Goal: Task Accomplishment & Management: Complete application form

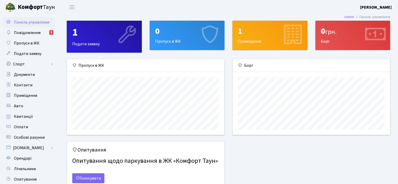
scroll to position [75, 157]
click at [37, 65] on link "Спорт" at bounding box center [29, 64] width 52 height 10
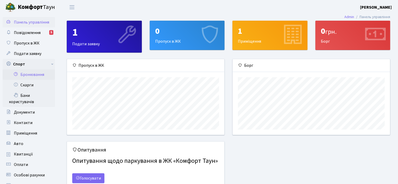
click at [35, 73] on link "Бронювання" at bounding box center [29, 74] width 52 height 10
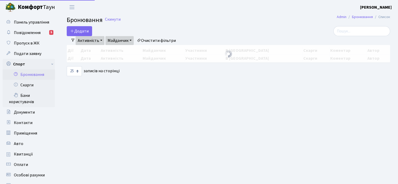
select select "25"
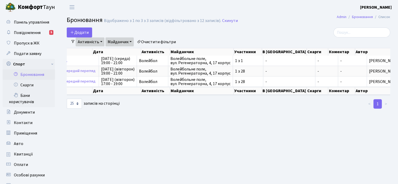
scroll to position [0, 66]
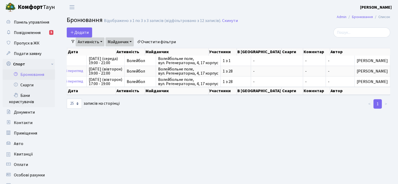
click at [209, 95] on th "Майданчик" at bounding box center [176, 91] width 63 height 8
drag, startPoint x: 219, startPoint y: 96, endPoint x: 170, endPoint y: 93, distance: 49.1
click at [170, 93] on th "Майданчик" at bounding box center [176, 91] width 63 height 8
drag, startPoint x: 189, startPoint y: 107, endPoint x: 145, endPoint y: 115, distance: 45.1
click at [145, 115] on main "Admin Бронювання Список Бронювання Відображено з 1 по 3 з 3 записів (відфільтро…" at bounding box center [228, 137] width 339 height 246
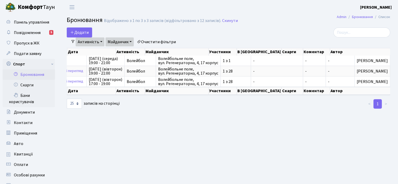
click at [145, 115] on main "Admin Бронювання Список Бронювання Відображено з 1 по 3 з 3 записів (відфільтро…" at bounding box center [228, 137] width 339 height 246
click at [75, 31] on button "Додати" at bounding box center [79, 33] width 25 height 10
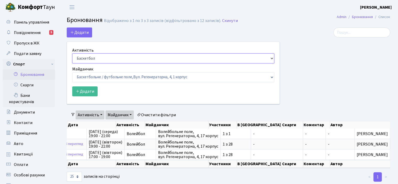
click at [271, 57] on select "Баскетбол Волейбол Йога Катання на роликах Настільний теніс Теніс Футбол Фітнес" at bounding box center [173, 58] width 202 height 10
select select "4"
click at [72, 53] on select "Баскетбол Волейбол Йога Катання на роликах Настільний теніс Теніс Футбол Фітнес" at bounding box center [173, 58] width 202 height 10
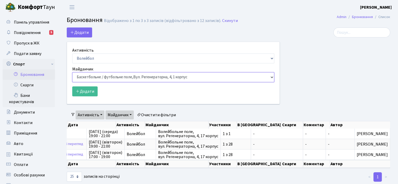
click at [272, 76] on select "Баскетбольне / футбольне поле, [GEOGRAPHIC_DATA]. [STREET_ADDRESS]. [STREET_ADD…" at bounding box center [173, 77] width 202 height 10
select select "4"
click at [72, 72] on select "Баскетбольне / футбольне поле, [GEOGRAPHIC_DATA]. [STREET_ADDRESS]. [STREET_ADD…" at bounding box center [173, 77] width 202 height 10
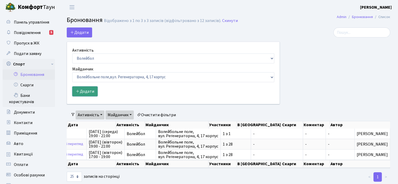
click at [83, 91] on button "Додати" at bounding box center [84, 91] width 25 height 10
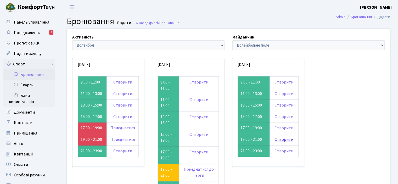
click at [282, 138] on link "Створити" at bounding box center [284, 140] width 19 height 6
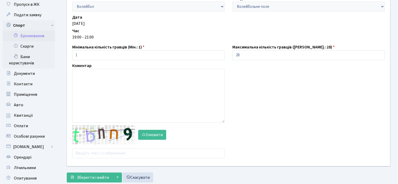
scroll to position [59, 0]
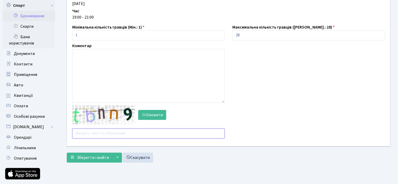
click at [83, 134] on input "text" at bounding box center [148, 134] width 152 height 10
type input "3h3zg"
click at [86, 157] on span "Зберегти і вийти" at bounding box center [93, 158] width 32 height 6
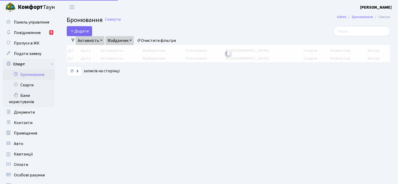
select select "25"
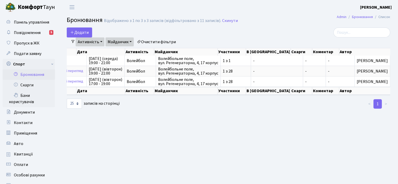
scroll to position [0, 51]
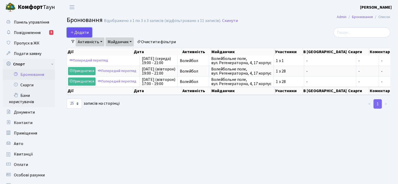
click at [81, 32] on button "Додати" at bounding box center [79, 33] width 25 height 10
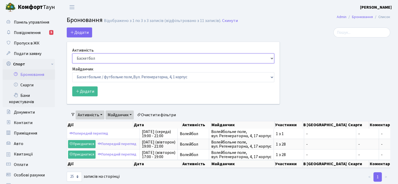
click at [271, 58] on select "Баскетбол Волейбол Йога Катання на роликах Настільний теніс Теніс Футбол Фітнес" at bounding box center [173, 58] width 202 height 10
select select "4"
click at [72, 53] on select "Баскетбол Волейбол Йога Катання на роликах Настільний теніс Теніс Футбол Фітнес" at bounding box center [173, 58] width 202 height 10
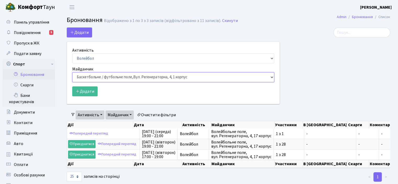
click at [272, 77] on select "Баскетбольне / футбольне поле, Вул. Регенераторна, 4, 1 корпус Баскетбольне пол…" at bounding box center [173, 77] width 202 height 10
select select "4"
click at [72, 72] on select "Баскетбольне / футбольне поле, Вул. Регенераторна, 4, 1 корпус Баскетбольне пол…" at bounding box center [173, 77] width 202 height 10
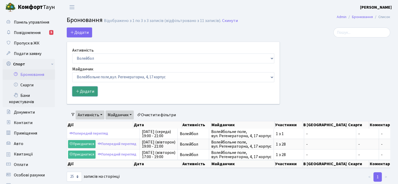
click at [81, 91] on button "Додати" at bounding box center [84, 91] width 25 height 10
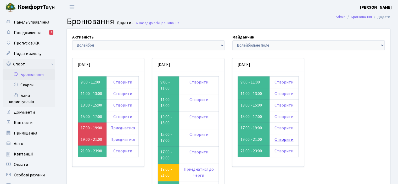
click at [282, 138] on link "Створити" at bounding box center [284, 140] width 19 height 6
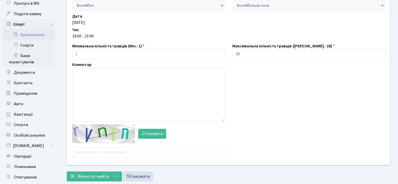
scroll to position [52, 0]
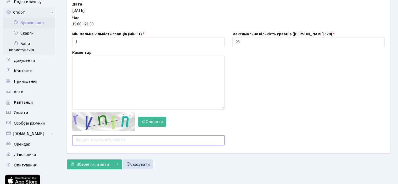
click at [81, 139] on input "text" at bounding box center [148, 140] width 152 height 10
type input "e47f"
click at [87, 165] on span "Зберегти і вийти" at bounding box center [93, 165] width 32 height 6
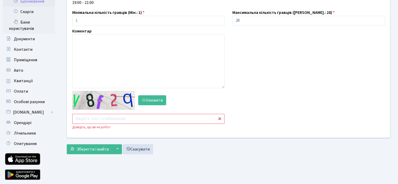
scroll to position [75, 0]
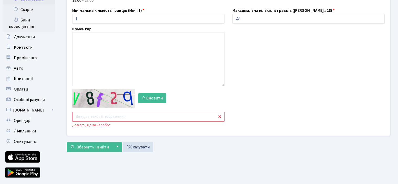
click at [74, 116] on input "text" at bounding box center [148, 117] width 152 height 10
type input "nbffc"
click at [95, 148] on span "Зберегти і вийти" at bounding box center [93, 147] width 32 height 6
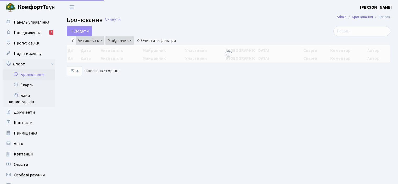
select select "25"
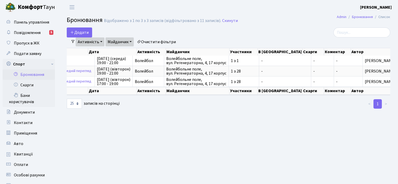
scroll to position [0, 66]
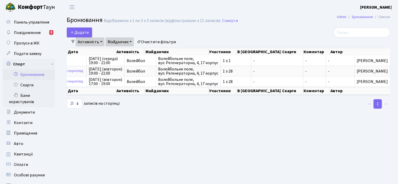
click at [183, 14] on header "Комфорт Таун Цимбалій В. В. Мій обліковий запис Вийти" at bounding box center [199, 7] width 398 height 14
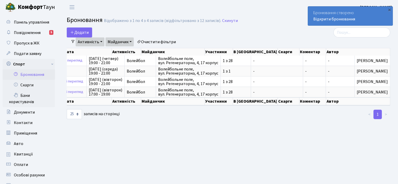
scroll to position [0, 0]
